Goal: Ask a question

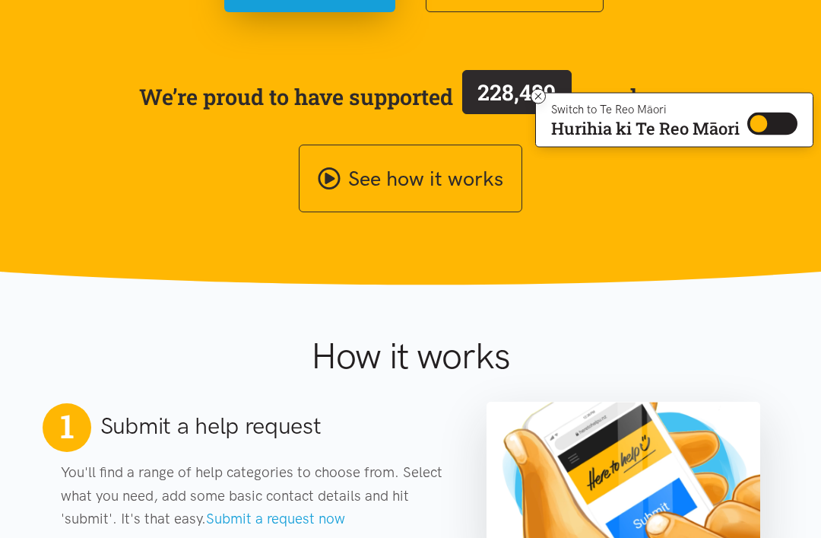
scroll to position [369, 0]
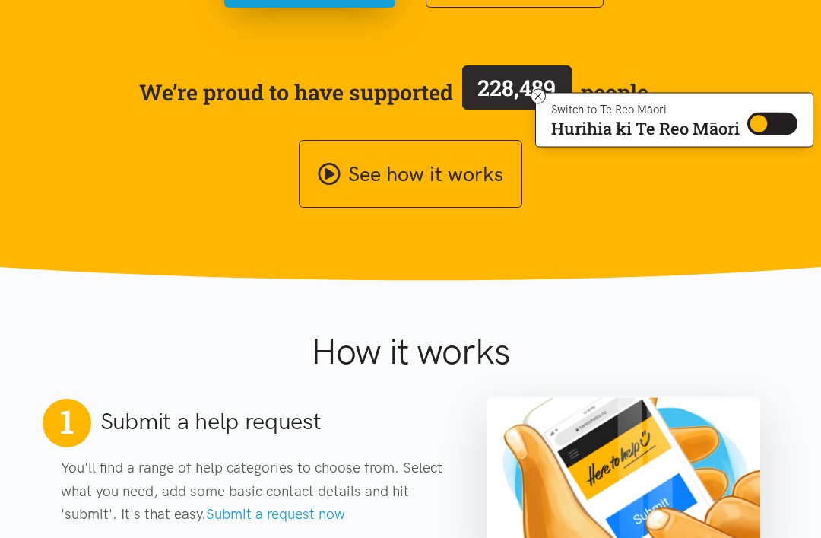
click at [538, 85] on span "228,489" at bounding box center [517, 88] width 78 height 29
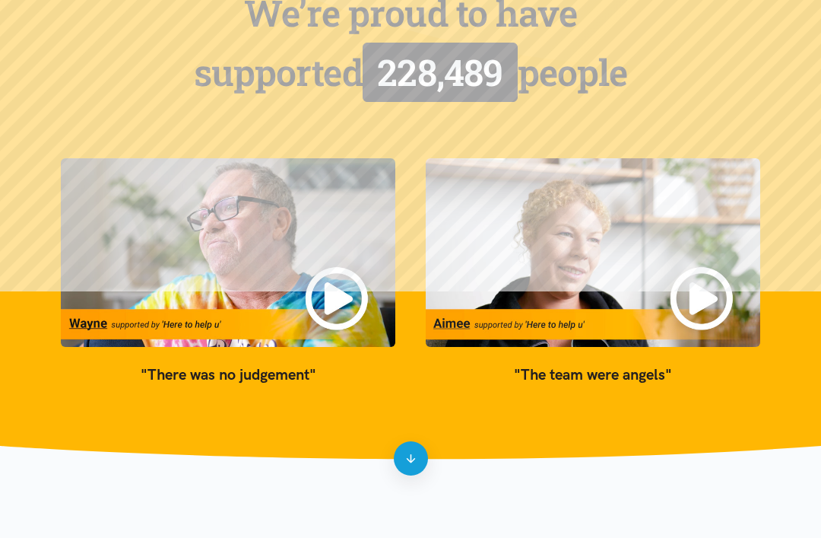
scroll to position [62, 0]
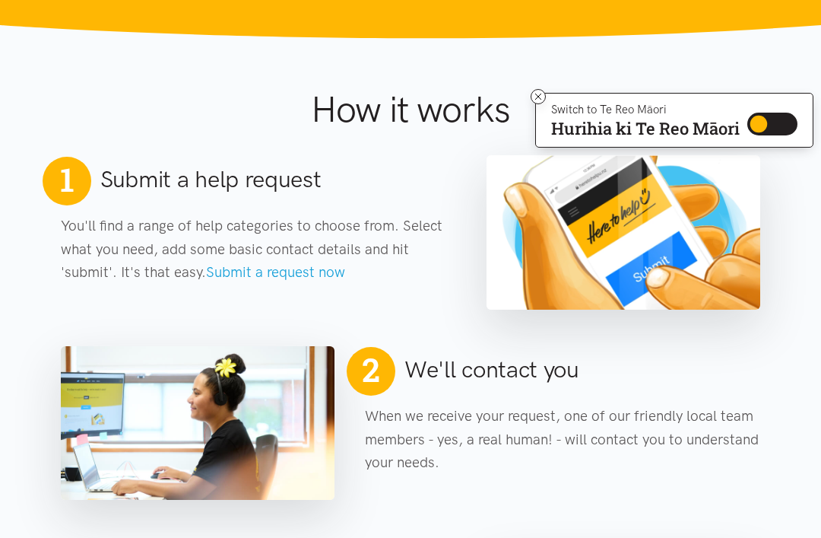
scroll to position [628, 0]
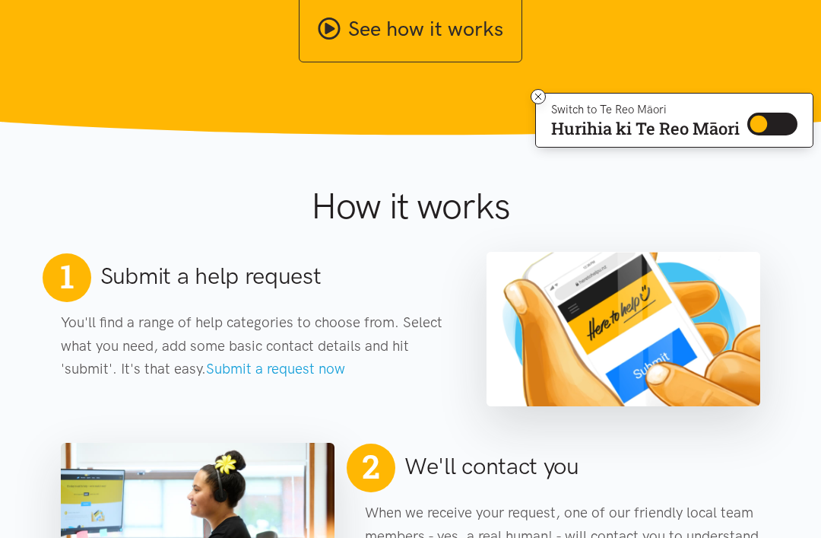
click at [309, 373] on link "Submit a request now" at bounding box center [275, 368] width 139 height 17
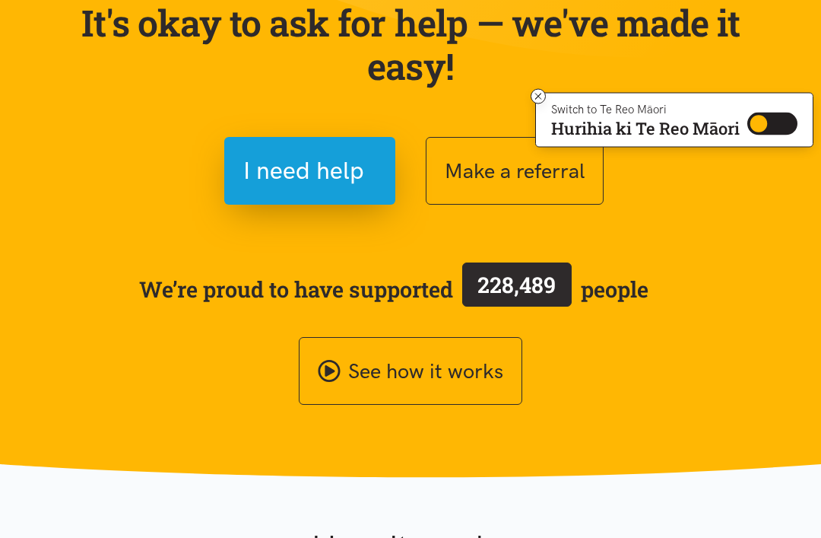
click at [377, 157] on button "I need help" at bounding box center [309, 172] width 171 height 68
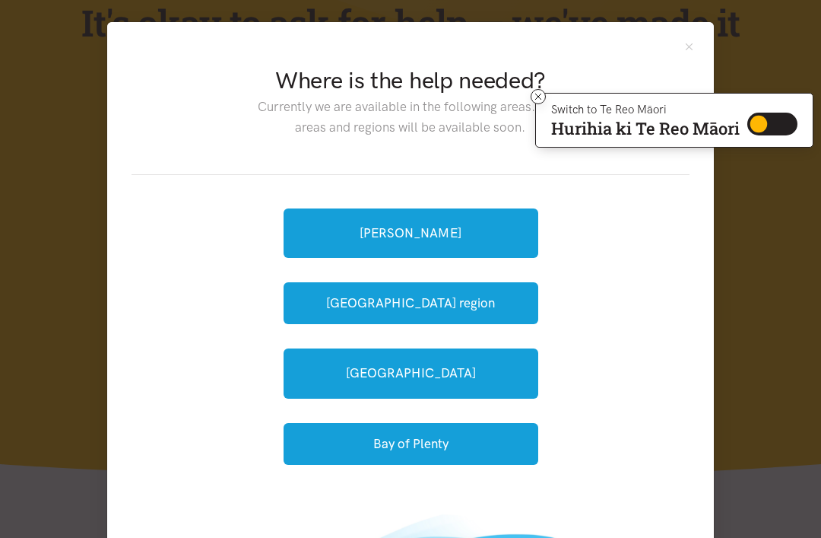
click at [500, 225] on link "[PERSON_NAME]" at bounding box center [411, 232] width 255 height 49
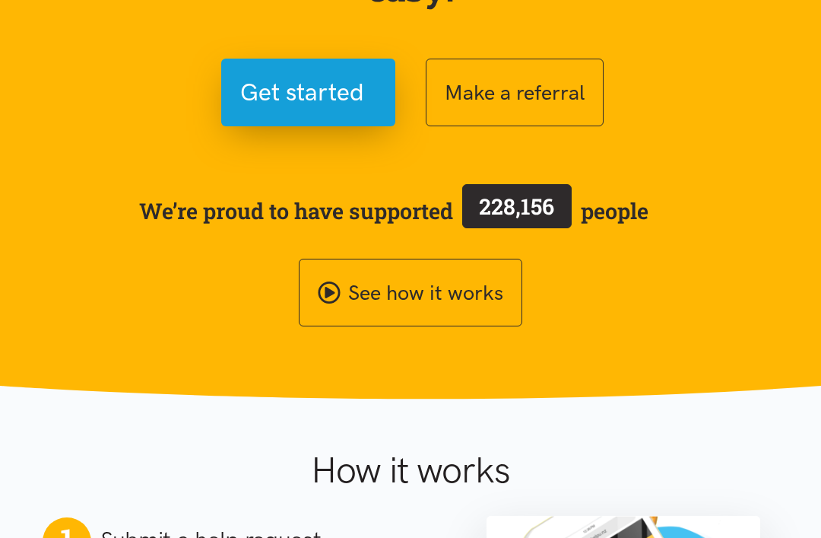
scroll to position [251, 0]
